Goal: Information Seeking & Learning: Find specific fact

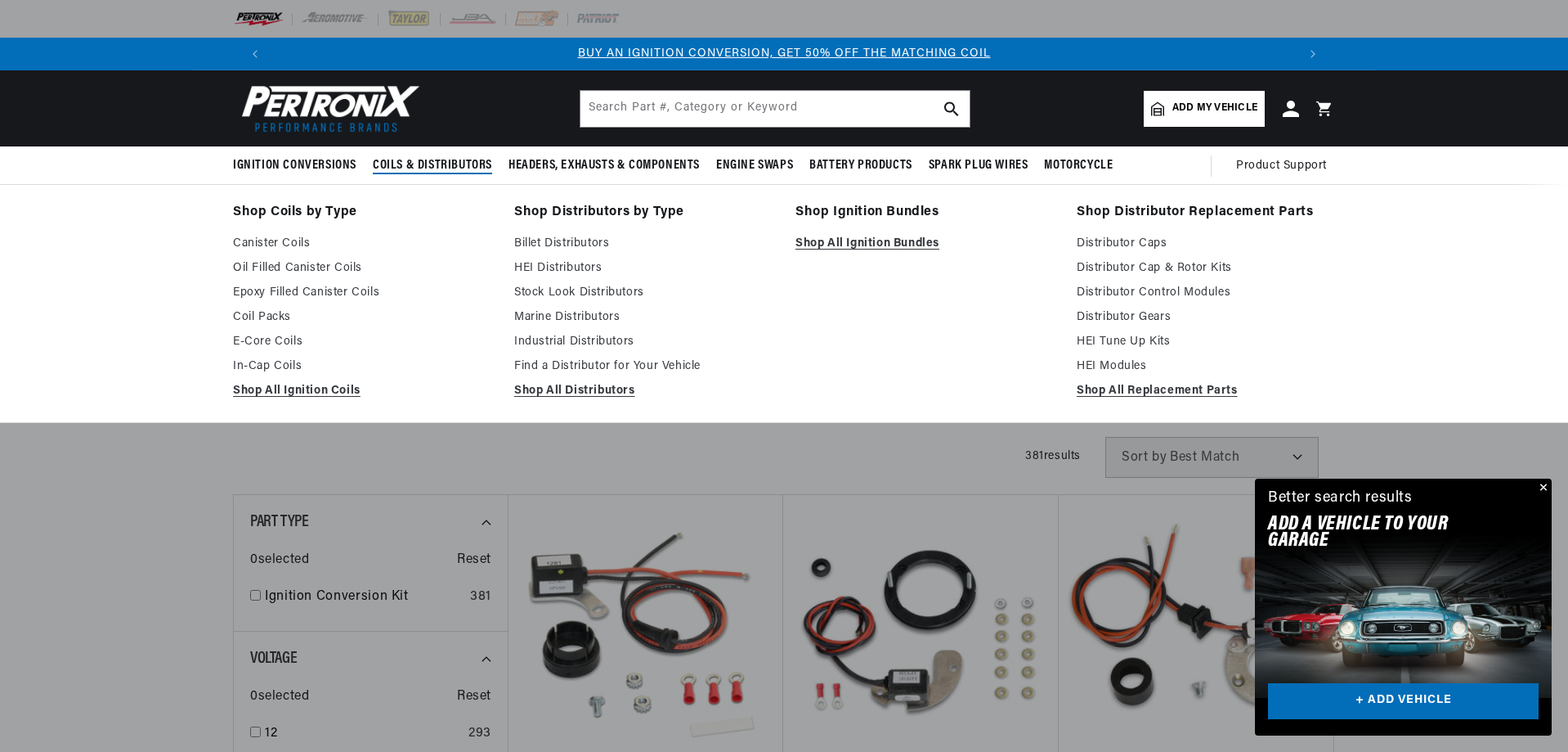
click at [1535, 479] on button "Close" at bounding box center [1542, 489] width 20 height 20
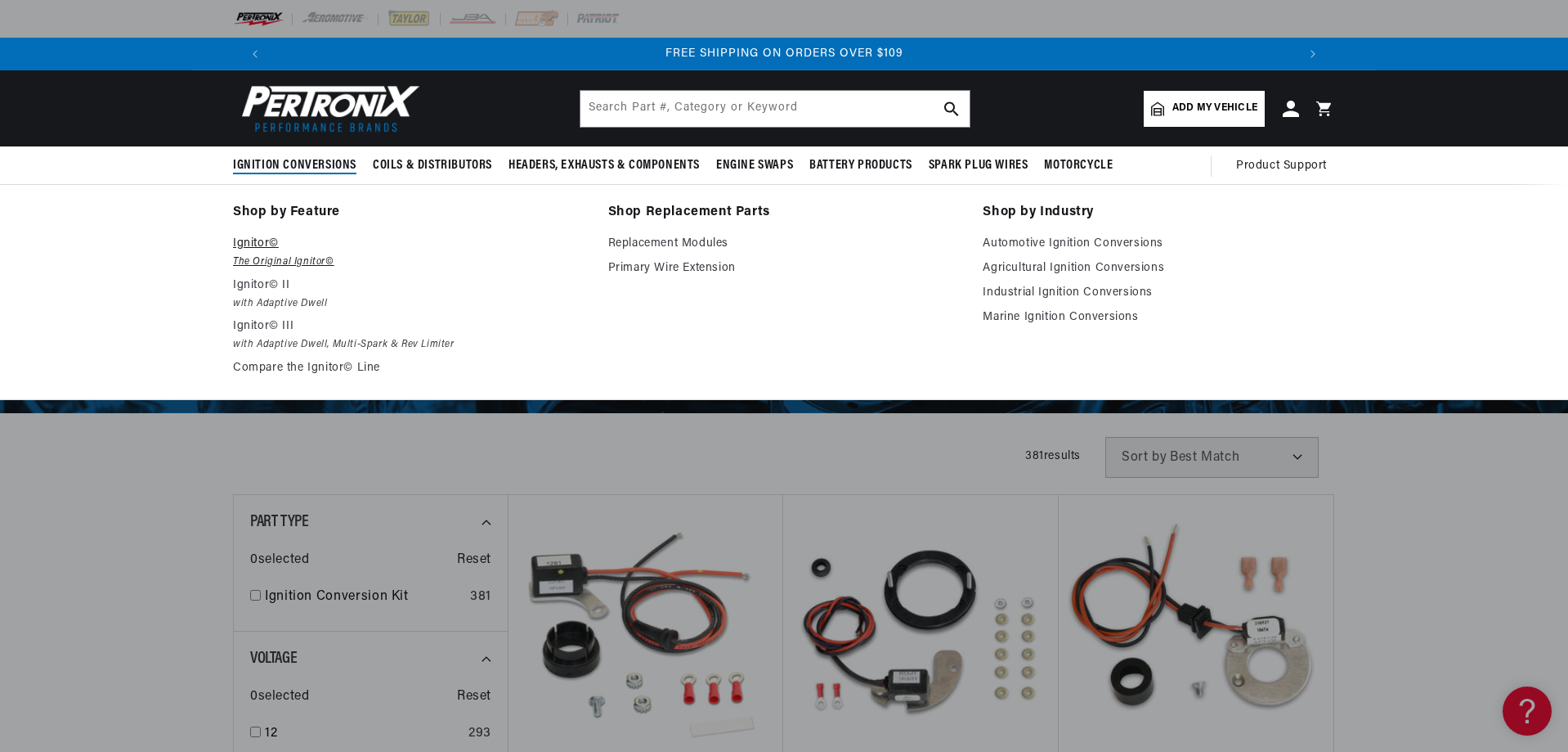
click at [233, 254] on p "Ignitor©" at bounding box center [409, 244] width 353 height 20
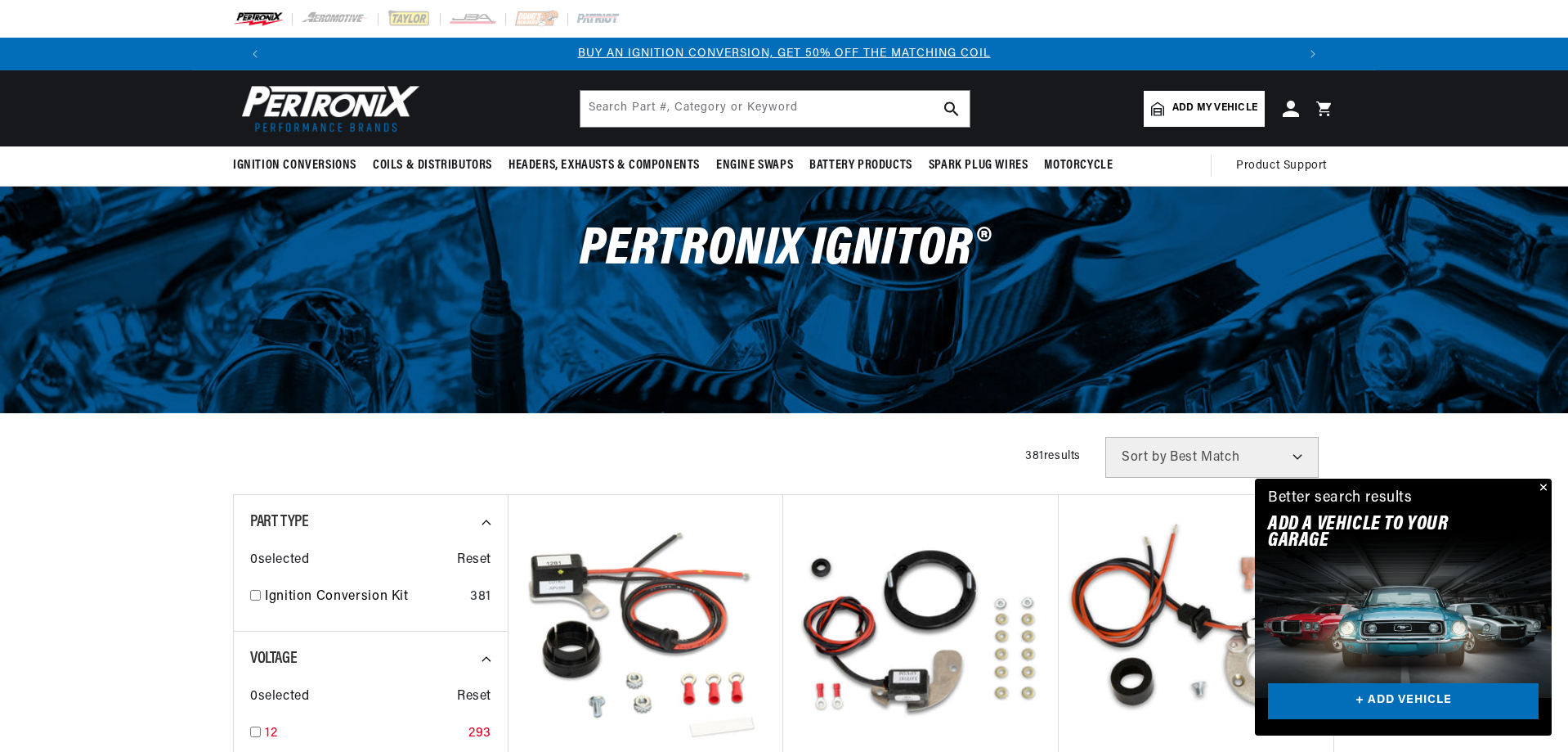
click at [250, 723] on div "12 293" at bounding box center [370, 737] width 241 height 28
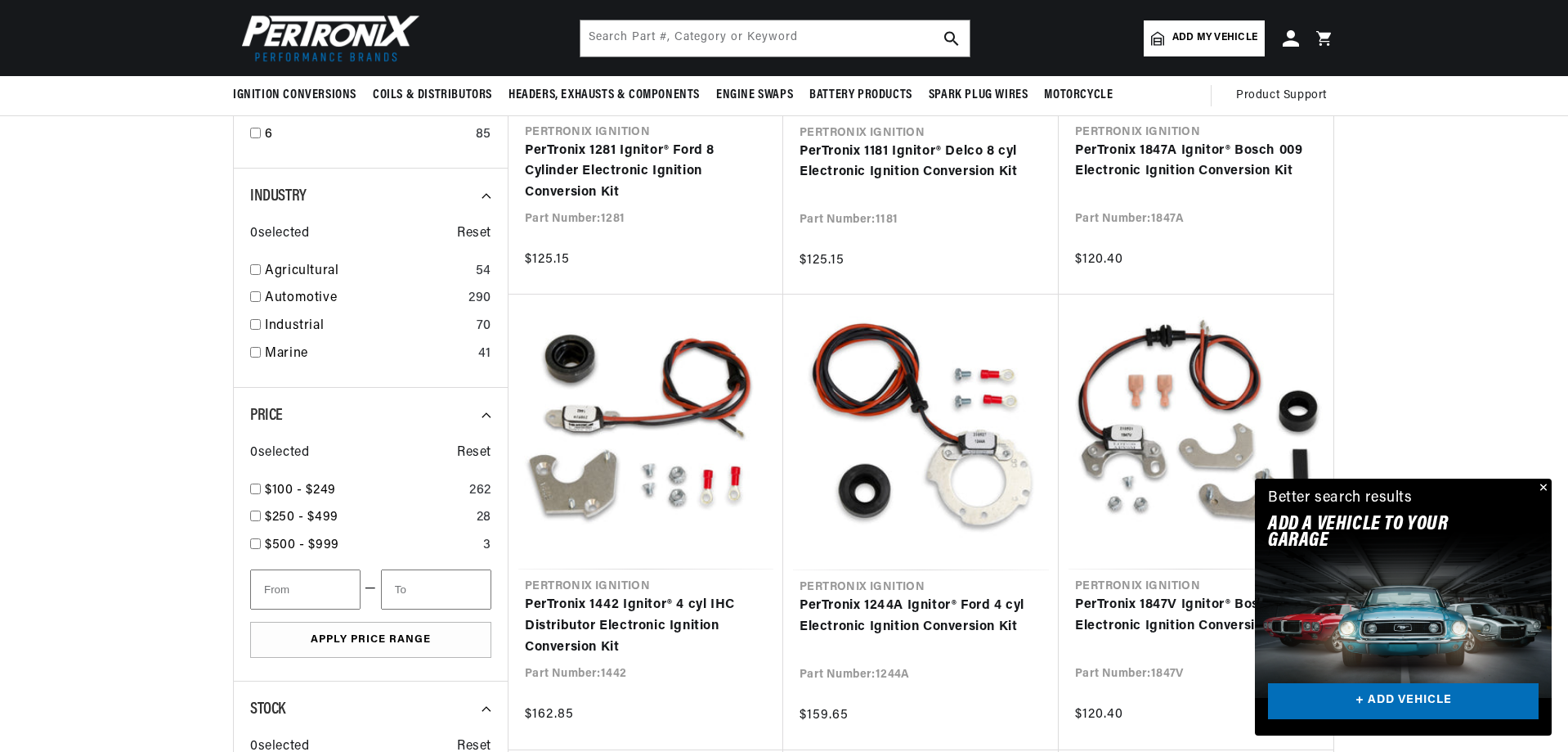
checkbox input "true"
click at [250, 302] on input "checkbox" at bounding box center [255, 296] width 11 height 11
checkbox input "true"
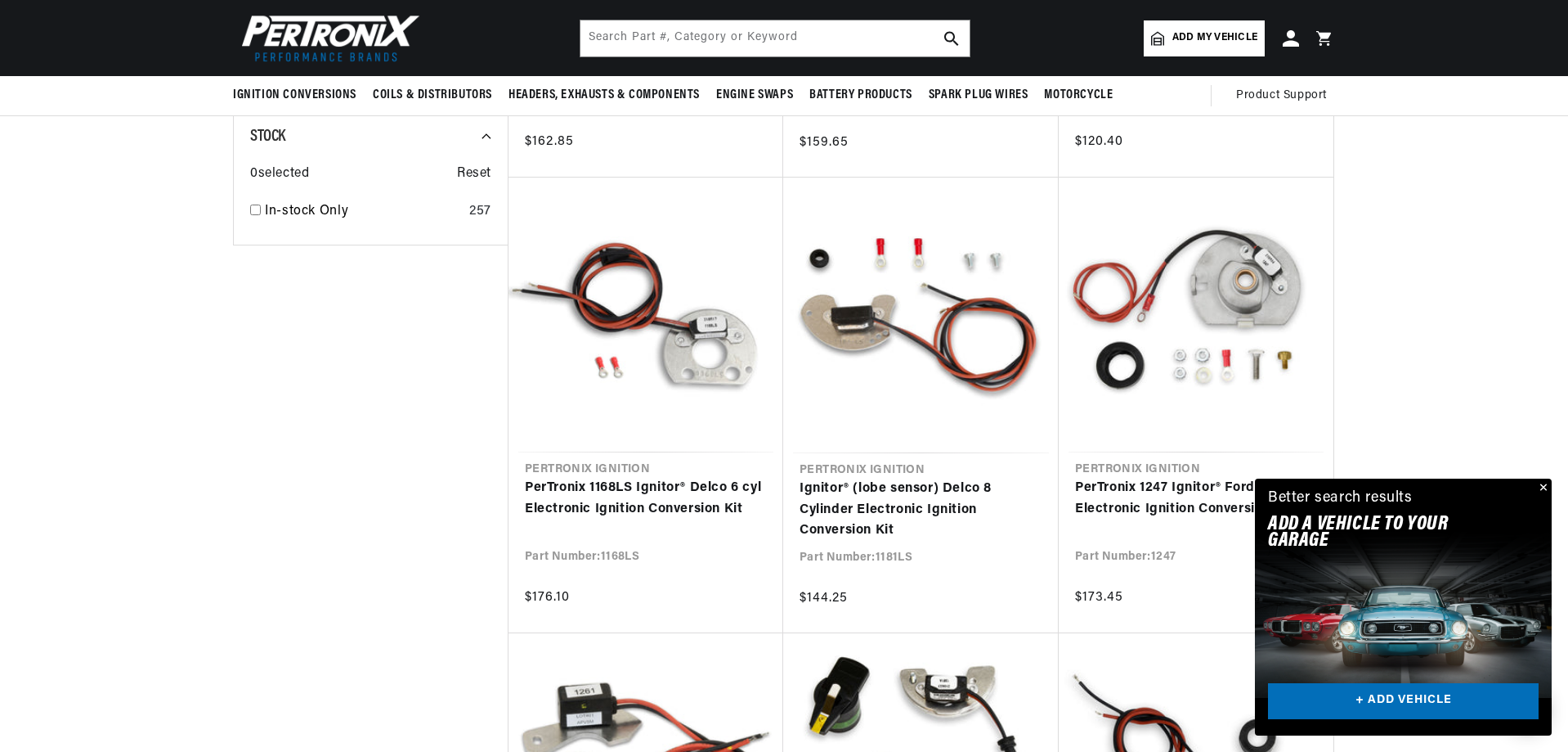
scroll to position [1064, 0]
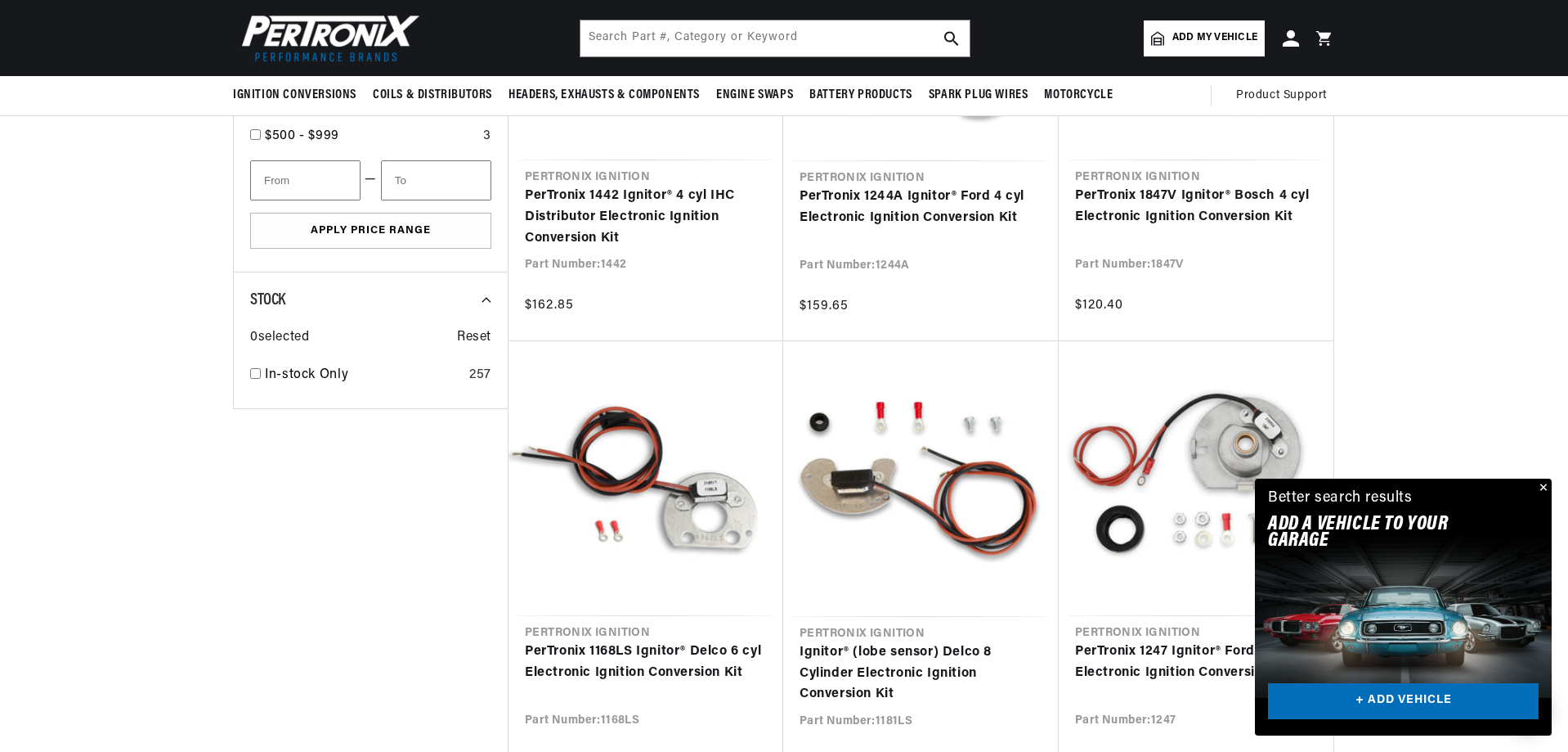
click at [1537, 479] on button "Close" at bounding box center [1542, 489] width 20 height 20
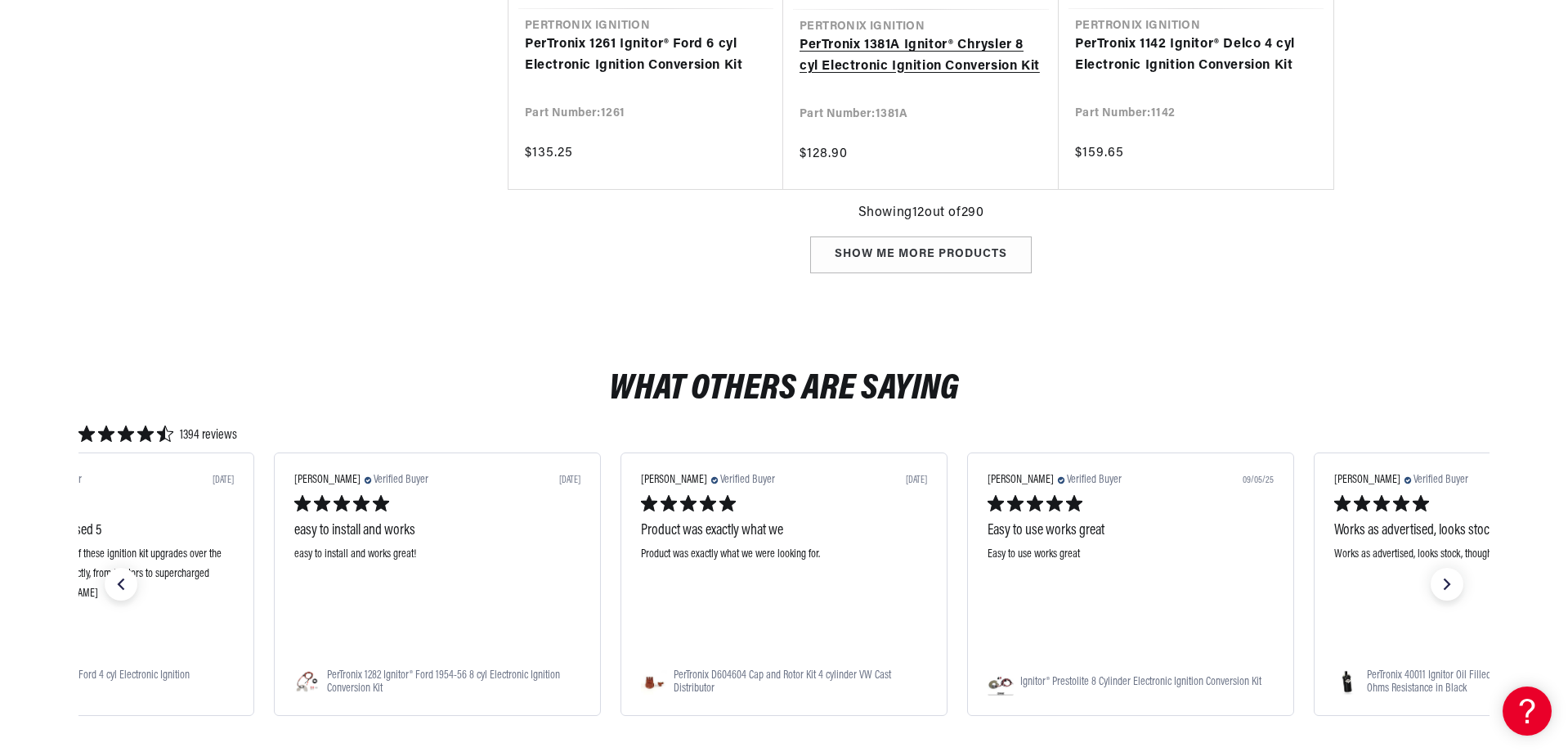
scroll to position [2127, 0]
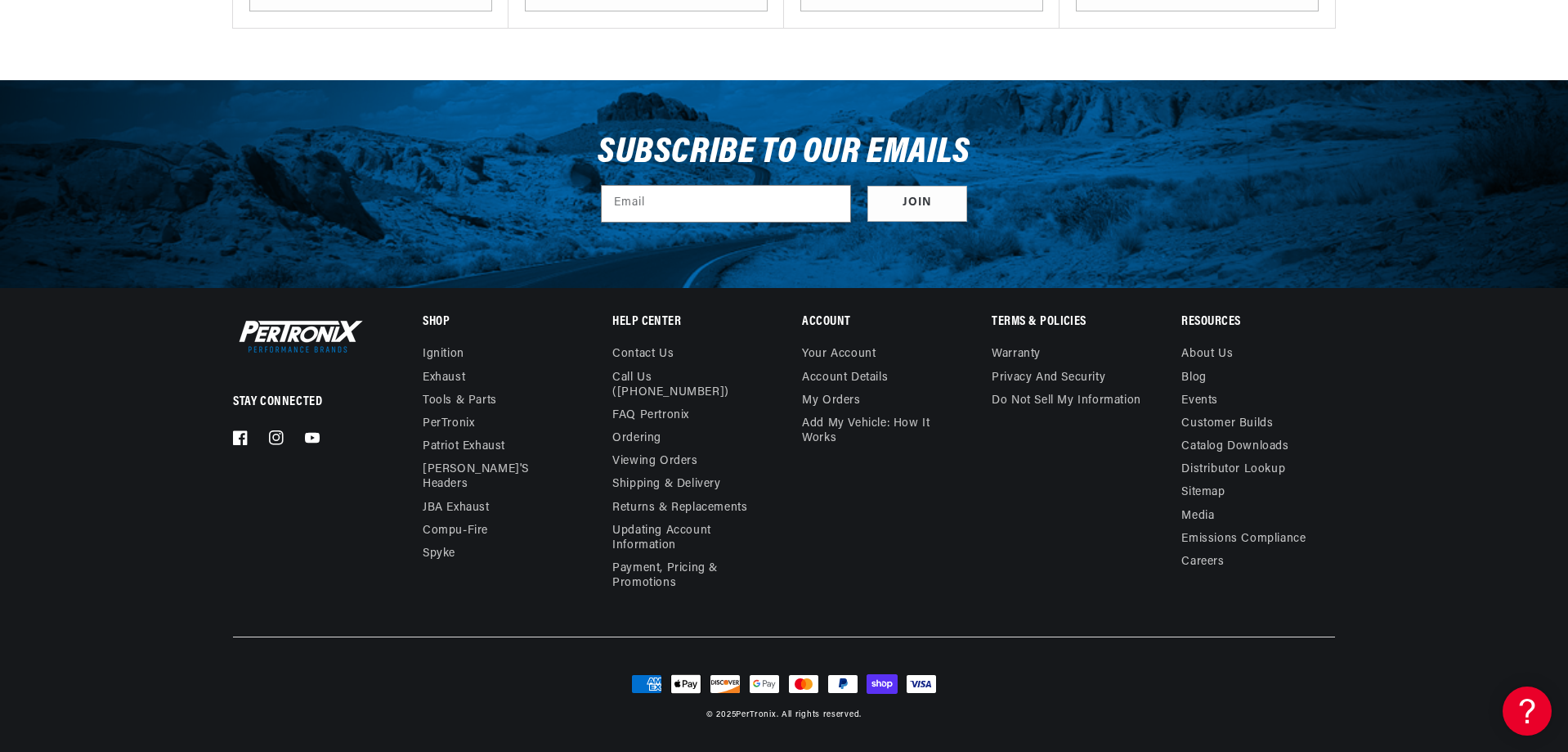
scroll to position [22657, 0]
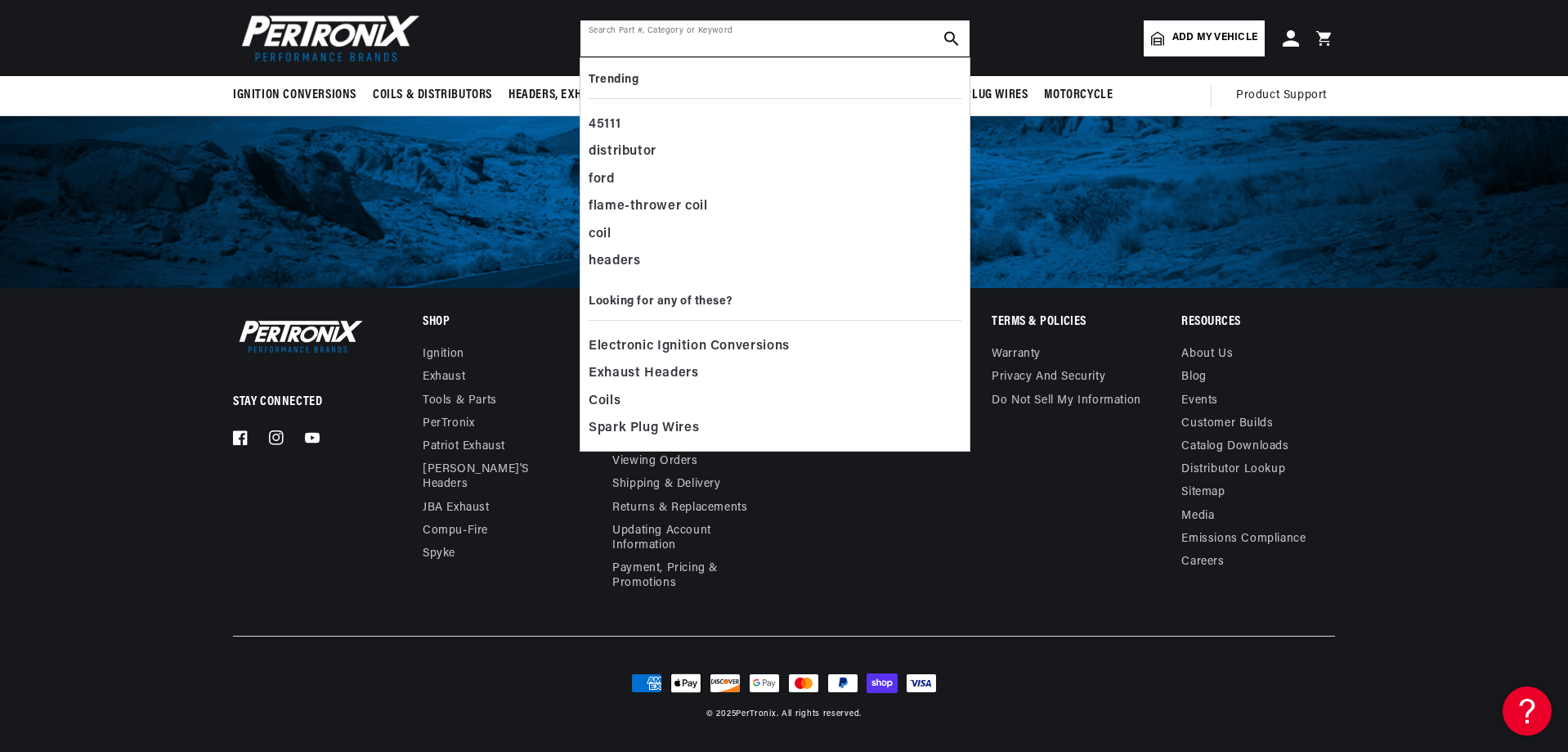
scroll to position [0, 2552]
paste input "1281"
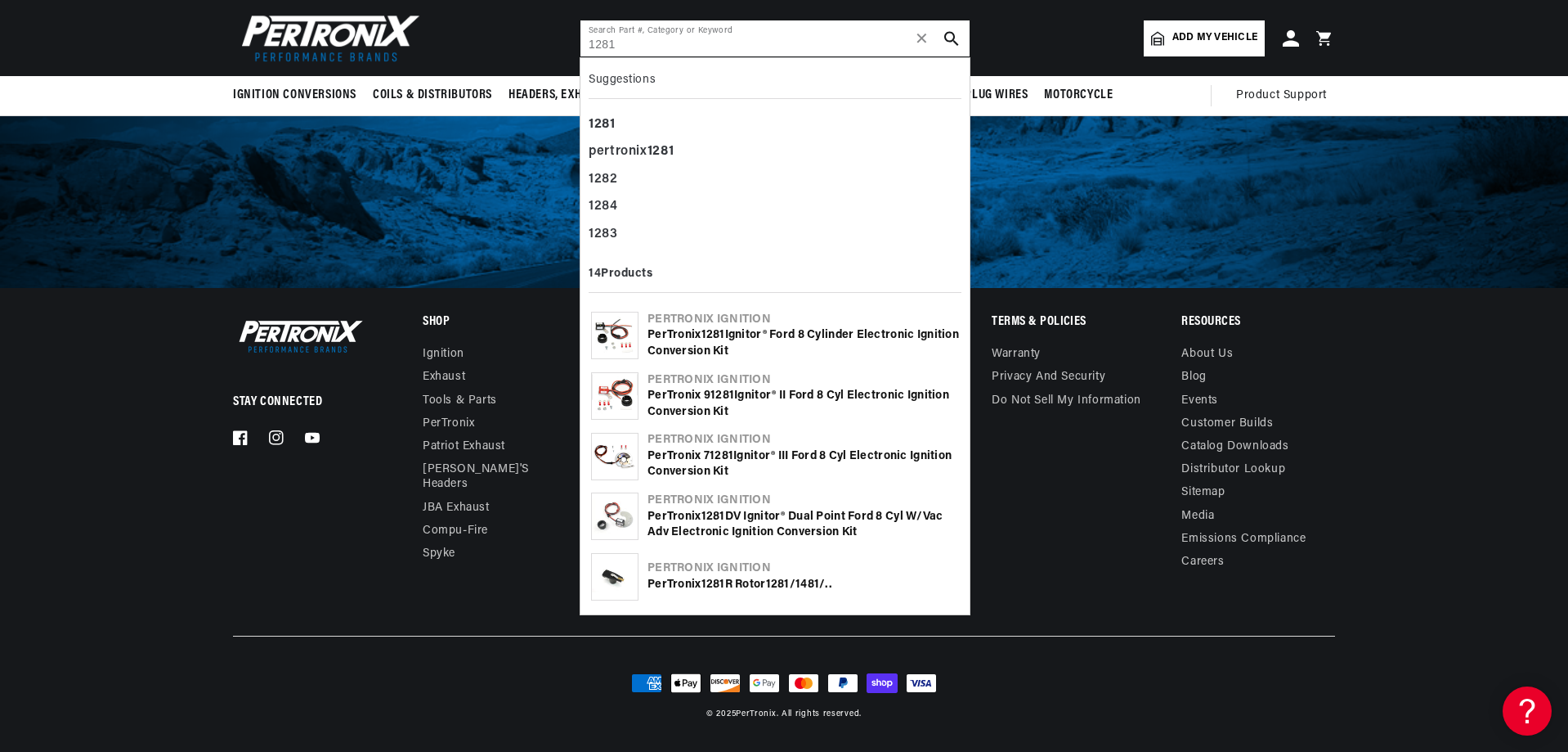
type input "1281"
click at [959, 33] on icon "search button" at bounding box center [951, 38] width 15 height 15
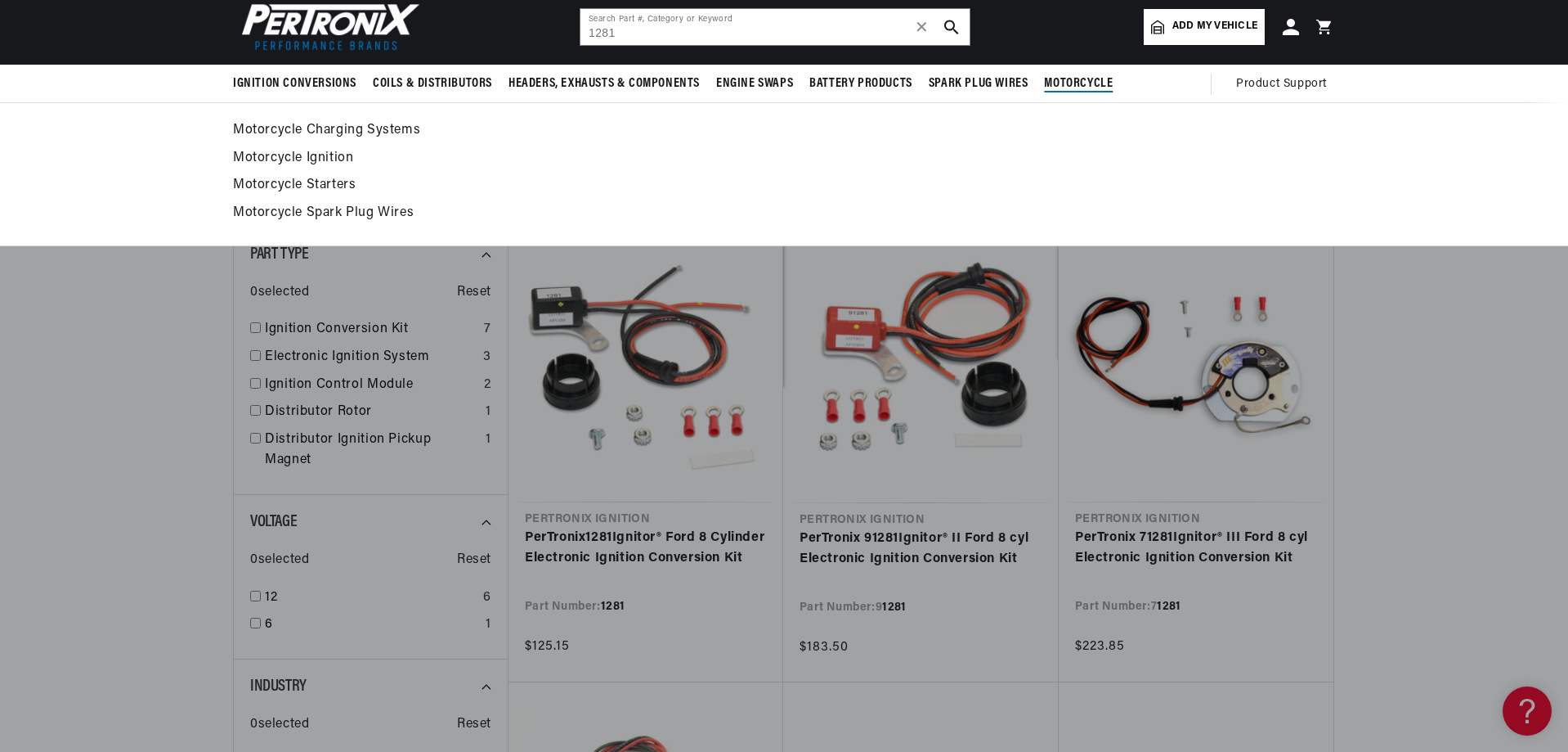
scroll to position [0, 1276]
